Goal: Complete application form

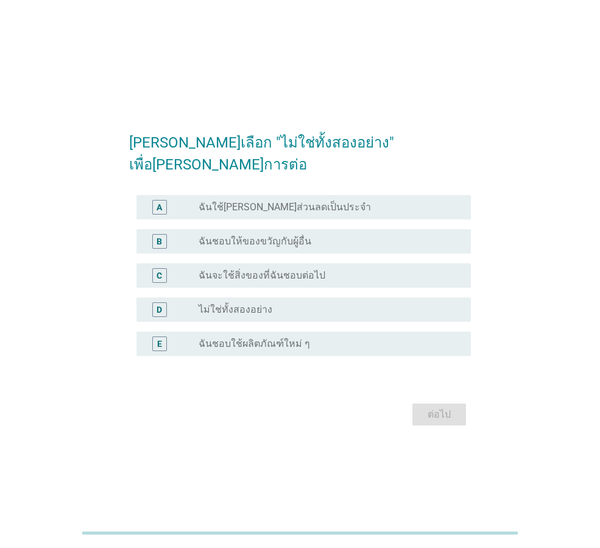
click at [294, 303] on div "radio_button_unchecked ไม่ใช่ทั้งสองอย่าง" at bounding box center [325, 309] width 253 height 12
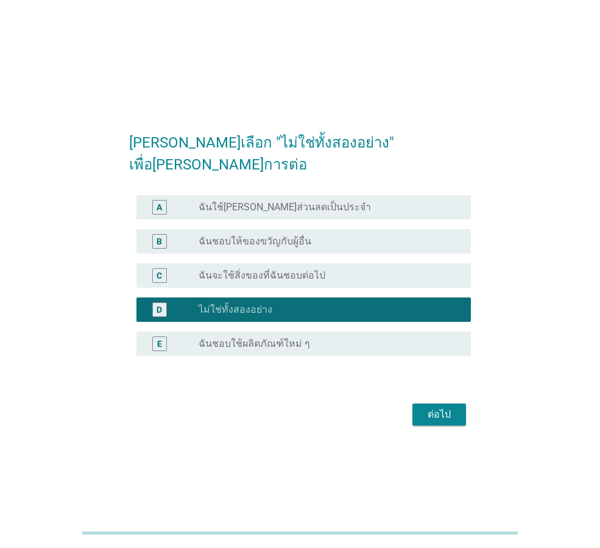
click at [452, 407] on div "ต่อไป" at bounding box center [439, 414] width 34 height 15
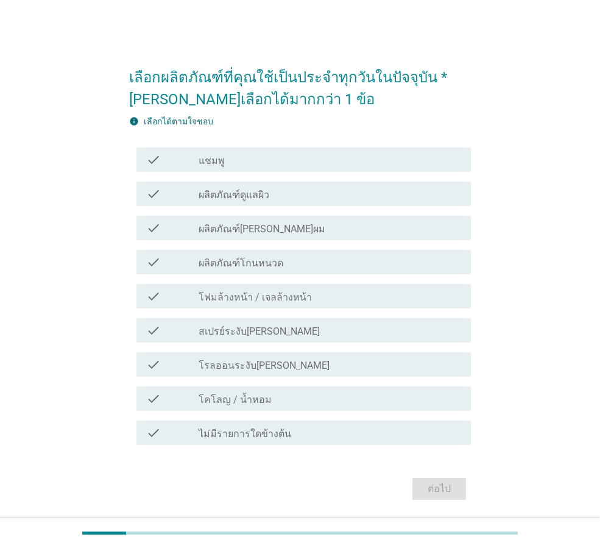
click at [311, 163] on div "check_box_outline_blank แชมพู" at bounding box center [330, 159] width 263 height 15
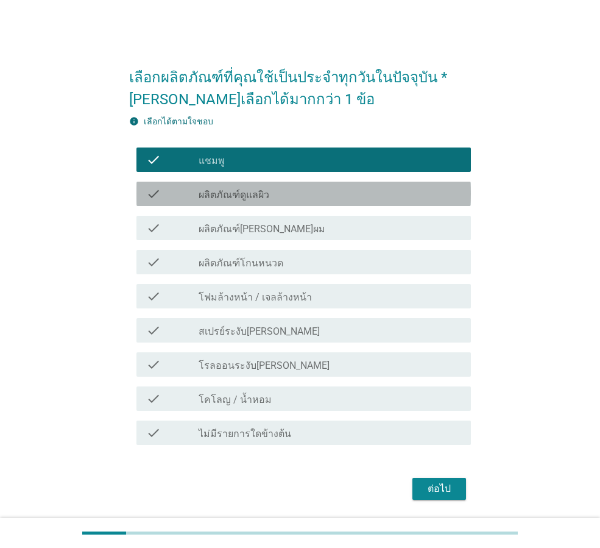
click at [305, 199] on div "check_box_outline_blank ผลิตภัณฑ์ดูแลผิว" at bounding box center [330, 193] width 263 height 15
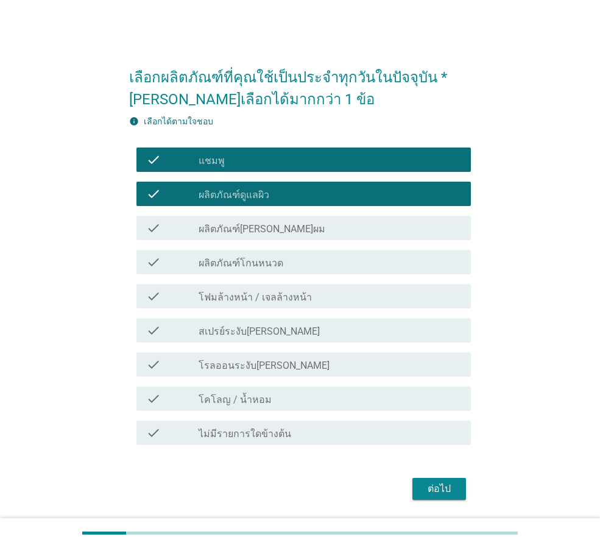
click at [305, 335] on div "check_box_outline_blank สเปรย์ระงับ[PERSON_NAME]" at bounding box center [330, 330] width 263 height 15
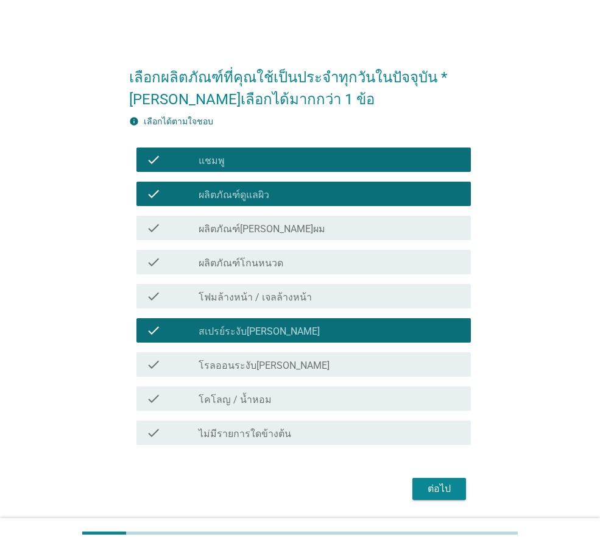
click at [323, 334] on div "check_box_outline_blank สเปรย์ระงับ[PERSON_NAME]" at bounding box center [330, 330] width 263 height 15
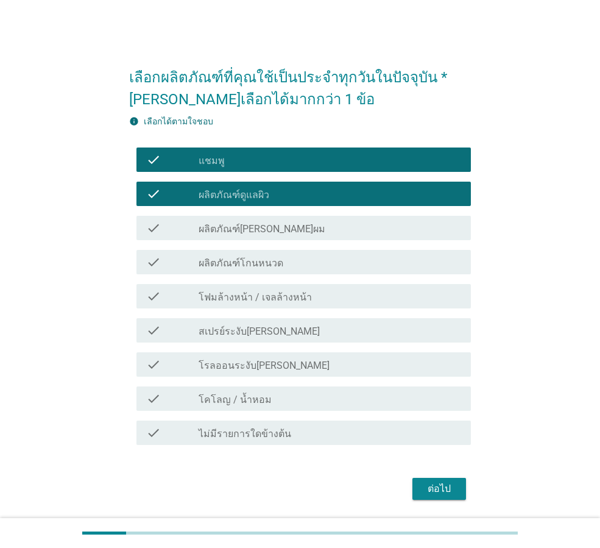
click at [314, 380] on div "check check_box_outline_blank โรลออนระงับ[PERSON_NAME]" at bounding box center [300, 364] width 342 height 34
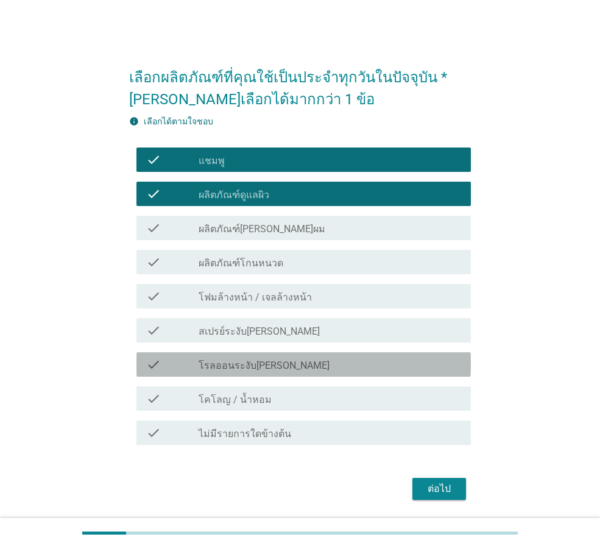
click at [316, 367] on div "check_box_outline_blank โรลออนระงับ[PERSON_NAME]" at bounding box center [330, 364] width 263 height 15
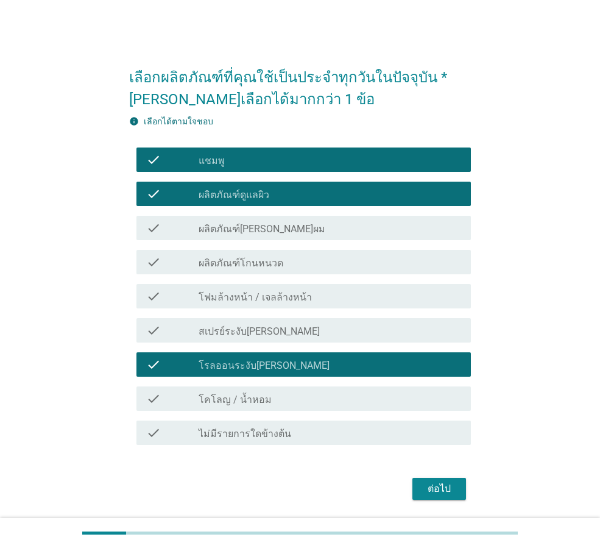
click at [443, 490] on div "ต่อไป" at bounding box center [439, 488] width 34 height 15
